Goal: Information Seeking & Learning: Learn about a topic

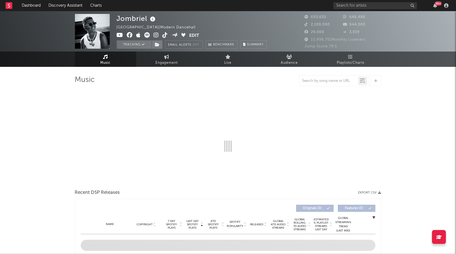
select select "6m"
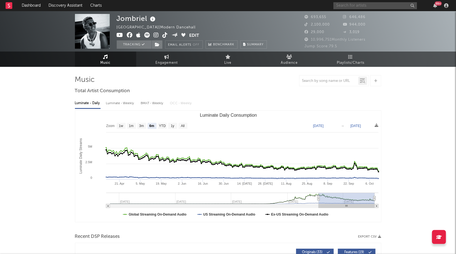
click at [370, 6] on input "text" at bounding box center [375, 5] width 84 height 7
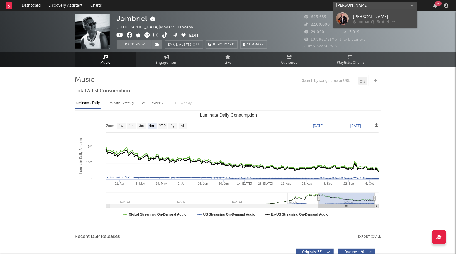
type input "[PERSON_NAME]"
click at [343, 16] on div at bounding box center [342, 18] width 13 height 13
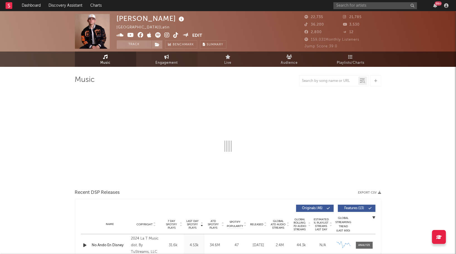
select select "6m"
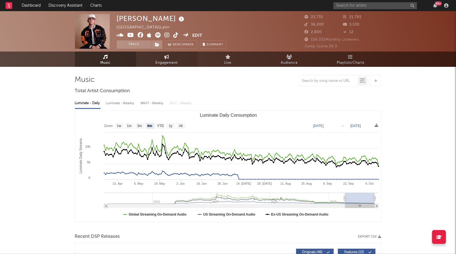
click at [176, 58] on link "Engagement" at bounding box center [166, 59] width 61 height 15
select select "1w"
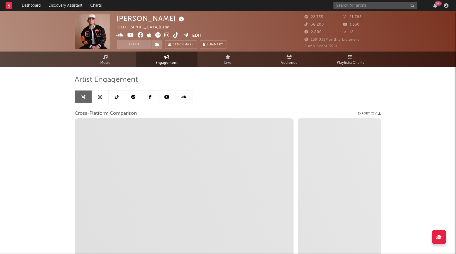
click at [118, 100] on link at bounding box center [117, 97] width 17 height 13
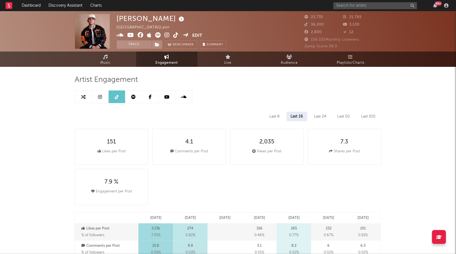
select select "6m"
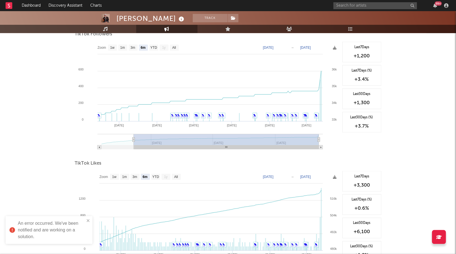
scroll to position [416, 0]
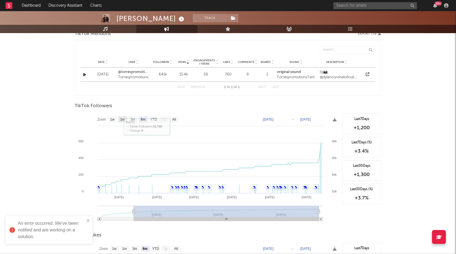
click at [121, 119] on text "1m" at bounding box center [122, 120] width 5 height 4
select select "1m"
type input "[DATE]"
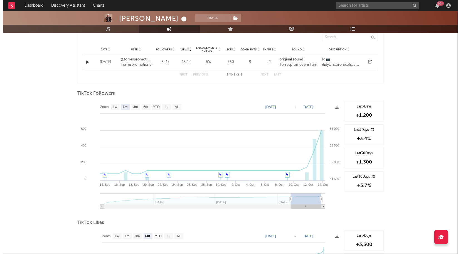
scroll to position [465, 0]
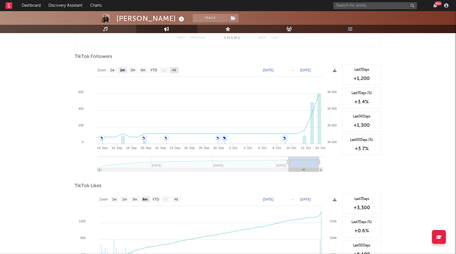
click at [176, 70] on text "All" at bounding box center [174, 71] width 4 height 4
select select "All"
type input "[DATE]"
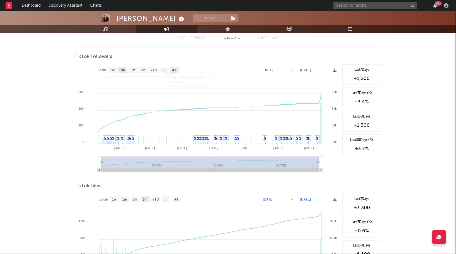
click at [123, 69] on text "1m" at bounding box center [122, 71] width 5 height 4
select select "1m"
type input "[DATE]"
